Goal: Find specific page/section: Find specific page/section

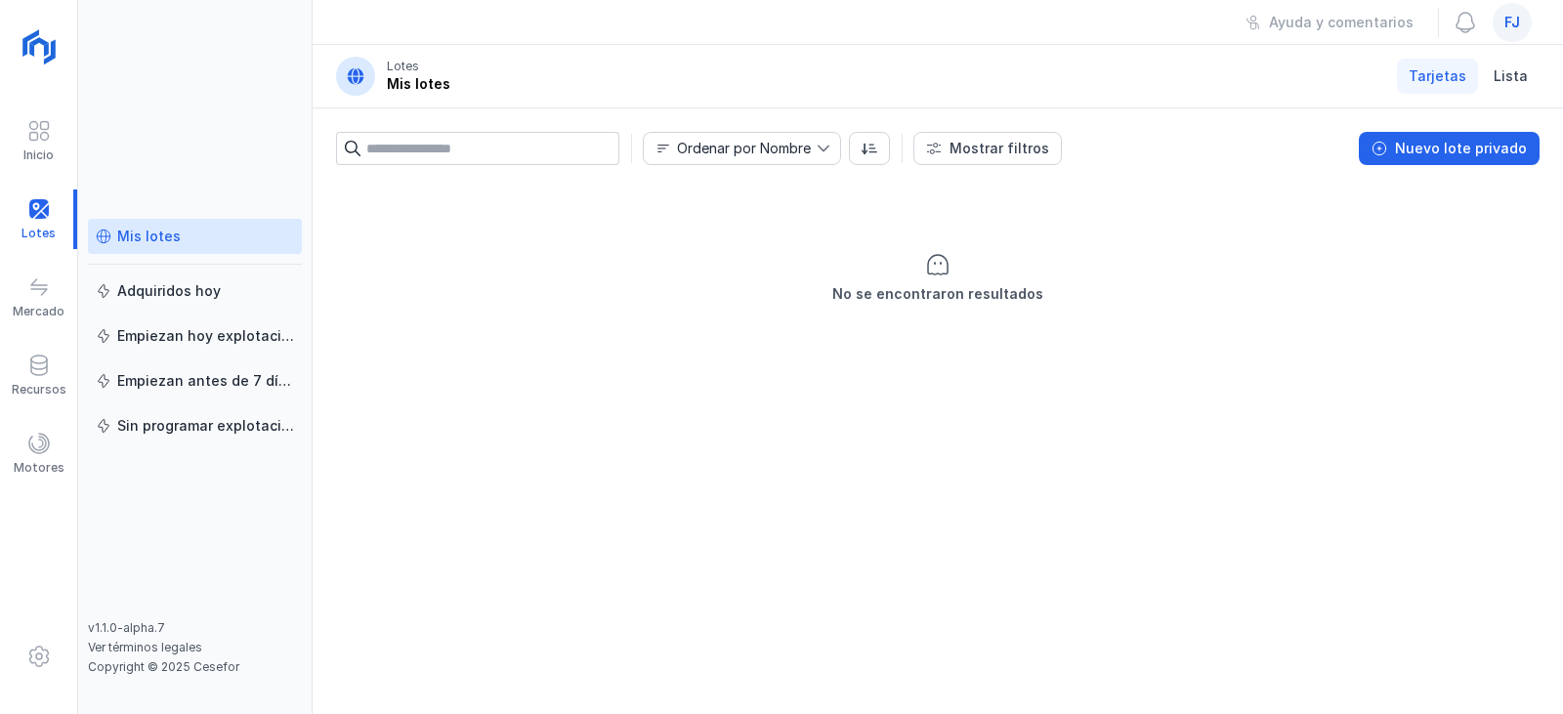
click at [480, 155] on input "text" at bounding box center [492, 148] width 253 height 33
click at [31, 134] on span at bounding box center [38, 130] width 23 height 23
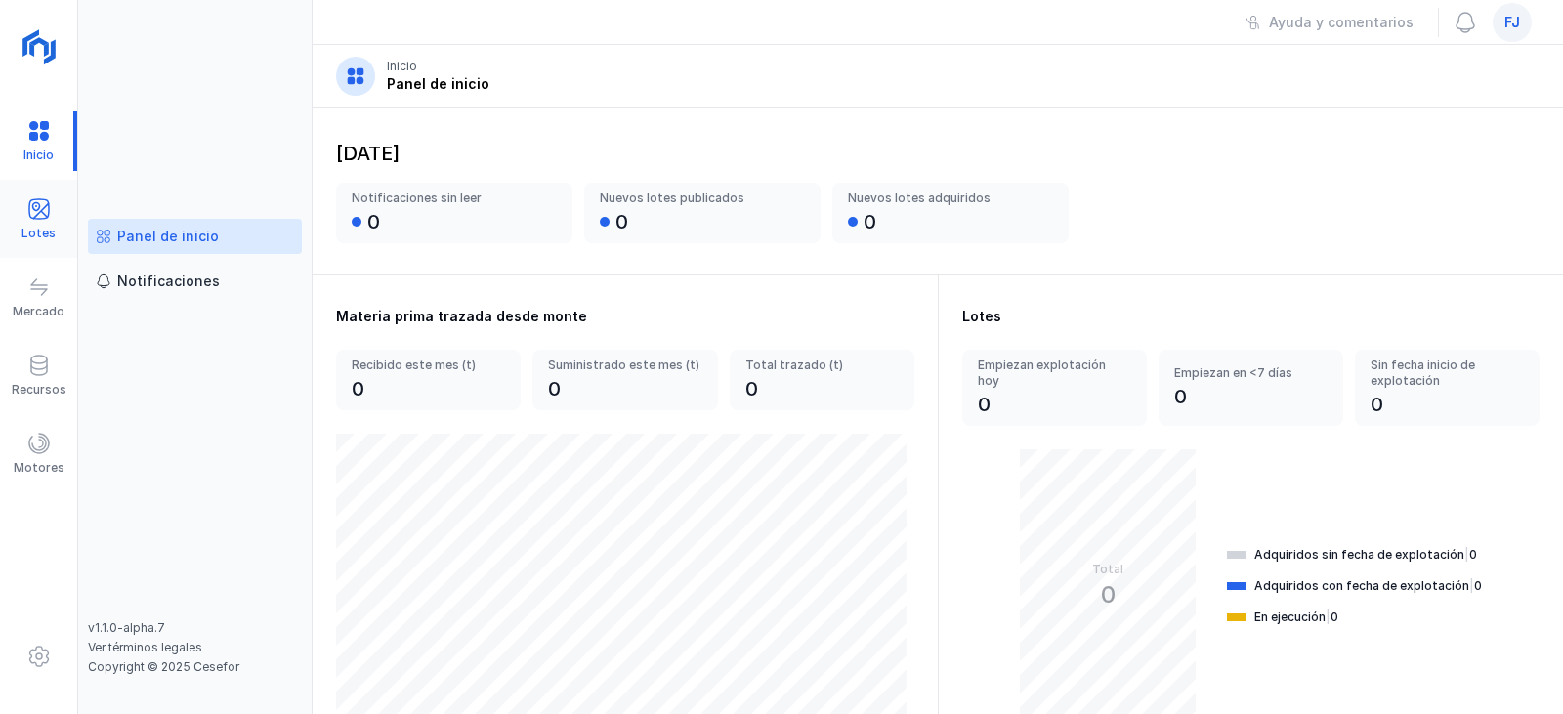
click at [37, 212] on span at bounding box center [38, 208] width 23 height 23
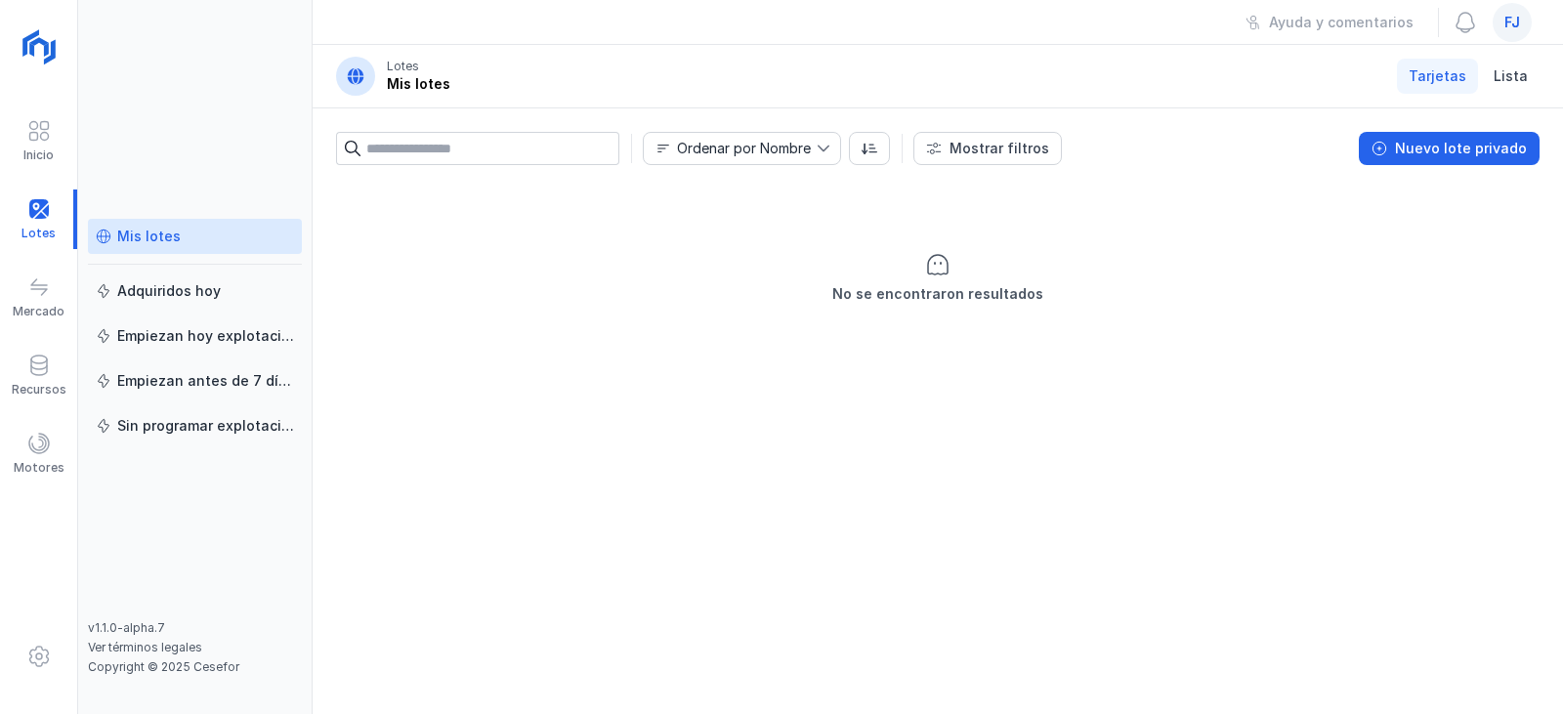
click at [1509, 22] on span "fj" at bounding box center [1513, 23] width 16 height 20
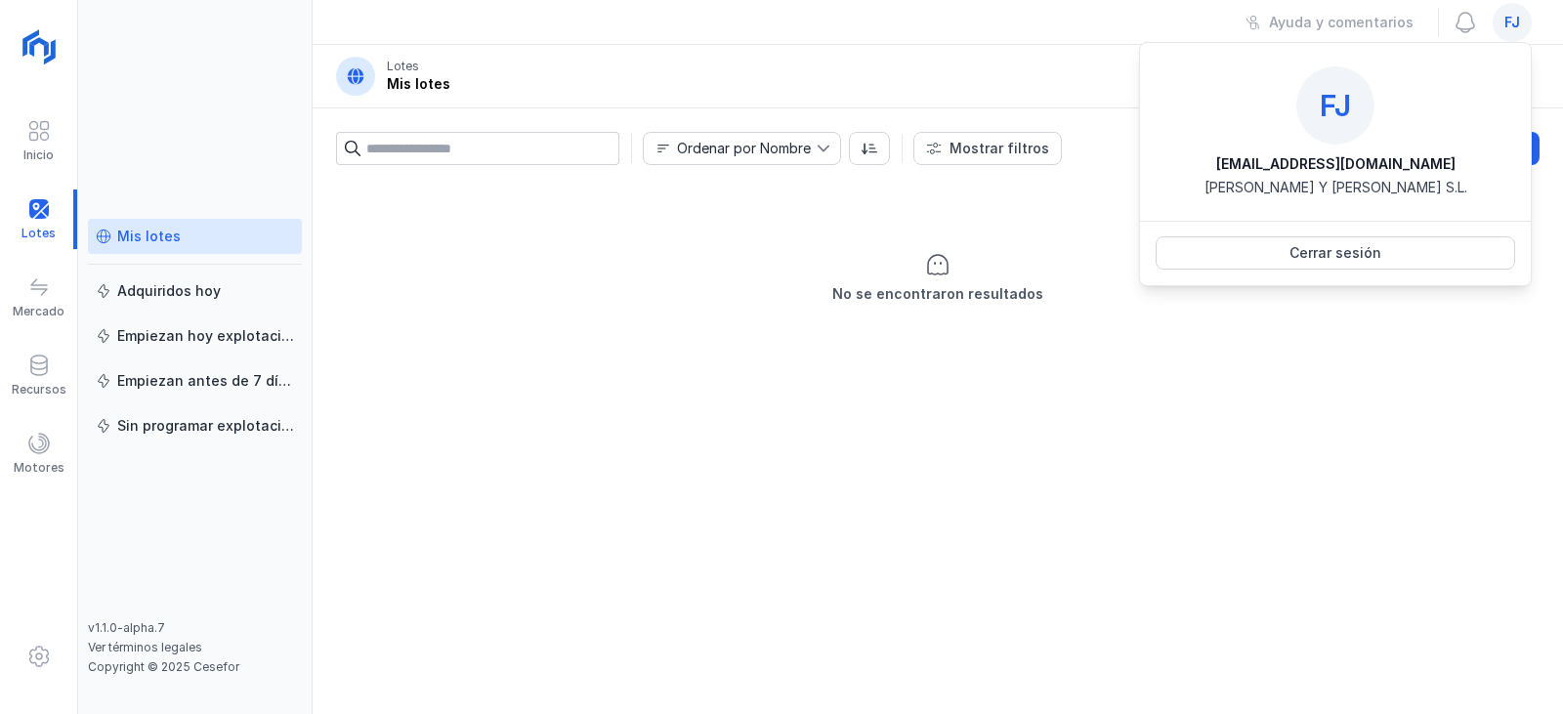
click at [1509, 22] on span "fj" at bounding box center [1513, 23] width 16 height 20
